Goal: Information Seeking & Learning: Learn about a topic

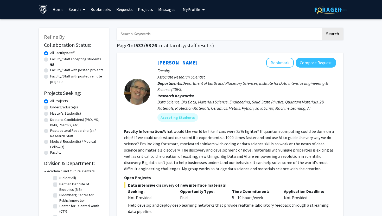
click at [50, 107] on label "Undergraduate(s)" at bounding box center [64, 107] width 28 height 5
click at [50, 107] on input "Undergraduate(s)" at bounding box center [51, 106] width 3 height 3
radio input "true"
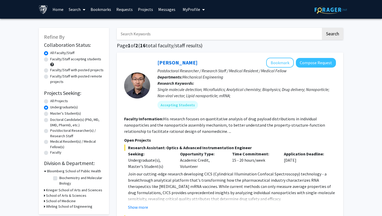
click at [50, 59] on label "Faculty/Staff accepting students" at bounding box center [75, 58] width 51 height 5
click at [50, 59] on input "Faculty/Staff accepting students" at bounding box center [51, 57] width 3 height 3
radio input "true"
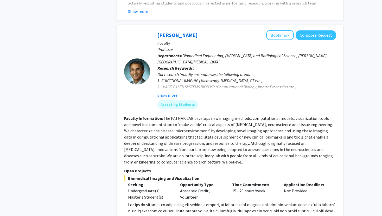
scroll to position [564, 0]
click at [170, 93] on button "Show more" at bounding box center [167, 96] width 20 height 6
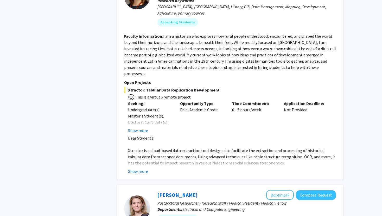
scroll to position [1505, 0]
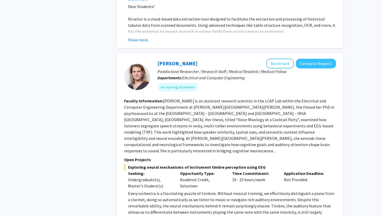
click at [181, 98] on fg-read-more "[PERSON_NAME] is an assistant research scientist in the LCAP Lab within the Ele…" at bounding box center [229, 125] width 210 height 55
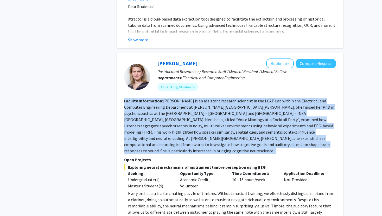
click at [181, 98] on fg-read-more "[PERSON_NAME] is an assistant research scientist in the LCAP Lab within the Ele…" at bounding box center [229, 125] width 210 height 55
click at [177, 98] on section "Faculty Information: [PERSON_NAME] is an assistant research scientist in the LC…" at bounding box center [230, 126] width 212 height 56
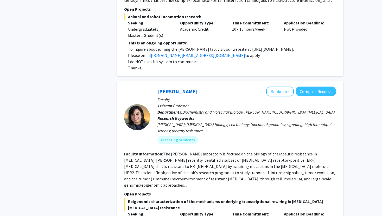
scroll to position [1946, 0]
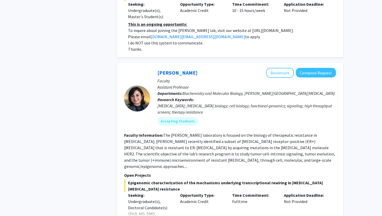
click at [206, 132] on section "Faculty Information: The [PERSON_NAME] laboratory is focused on the biology of …" at bounding box center [230, 150] width 212 height 37
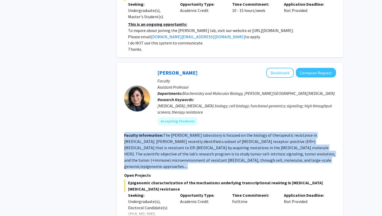
click at [206, 132] on section "Faculty Information: The [PERSON_NAME] laboratory is focused on the biology of …" at bounding box center [230, 150] width 212 height 37
click at [199, 133] on fg-read-more "The [PERSON_NAME] laboratory is focused on the biology of therapeutic resistanc…" at bounding box center [229, 151] width 211 height 36
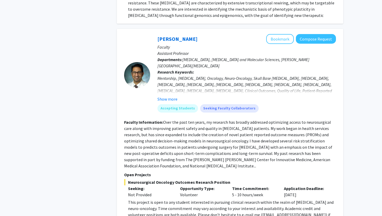
scroll to position [2189, 0]
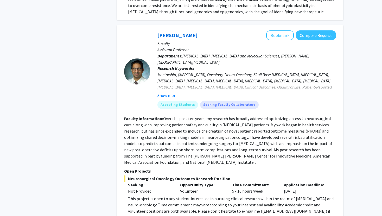
click at [226, 196] on div "This project is open to any student interested in pursuing clinical research wi…" at bounding box center [232, 211] width 208 height 31
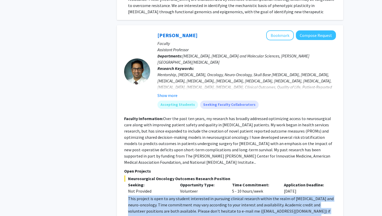
click at [226, 196] on div "This project is open to any student interested in pursuing clinical research wi…" at bounding box center [232, 211] width 208 height 31
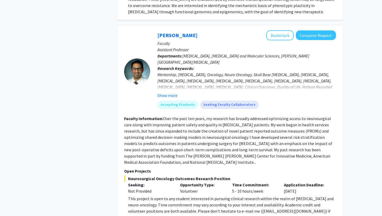
click at [236, 196] on div "This project is open to any student interested in pursuing clinical research wi…" at bounding box center [232, 211] width 208 height 31
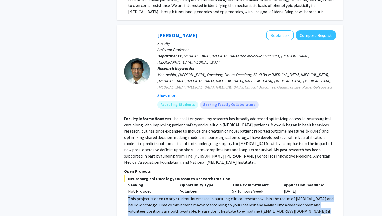
click at [236, 196] on div "This project is open to any student interested in pursuing clinical research wi…" at bounding box center [232, 211] width 208 height 31
click at [223, 196] on div "This project is open to any student interested in pursuing clinical research wi…" at bounding box center [232, 211] width 208 height 31
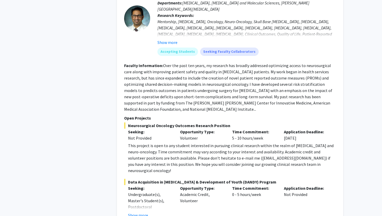
scroll to position [2243, 0]
